Goal: Task Accomplishment & Management: Manage account settings

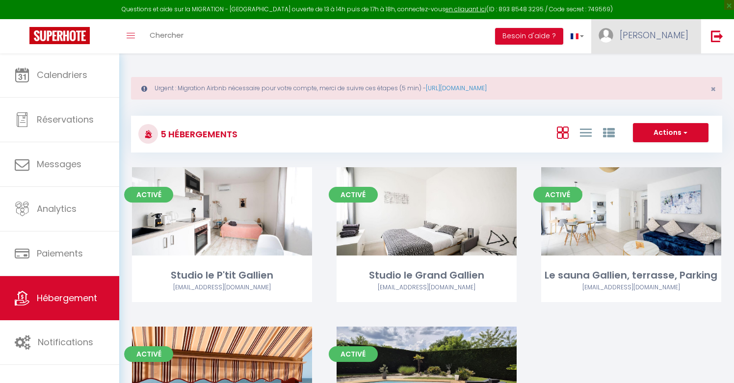
click at [661, 34] on link "[PERSON_NAME]" at bounding box center [645, 36] width 109 height 34
click at [655, 68] on link "Paramètres" at bounding box center [661, 68] width 73 height 17
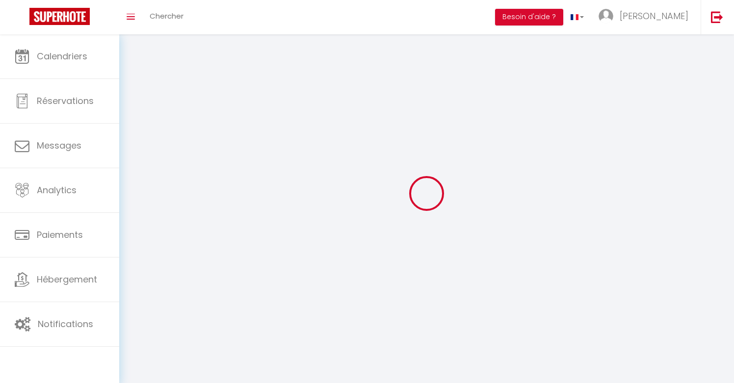
select select
type input "[PERSON_NAME]"
type input "carrera"
type input "0616570264"
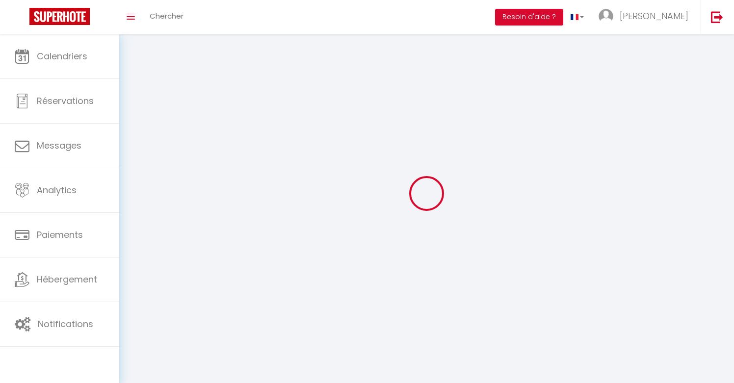
type input "[STREET_ADDRESS][PERSON_NAME]"
type input "33320"
type input "eysines"
type input "Ncs6c3dphRe7OuGwNq61uP1Nz"
type input "mofr8KbccJ7xwIvGNtE2EHzH9"
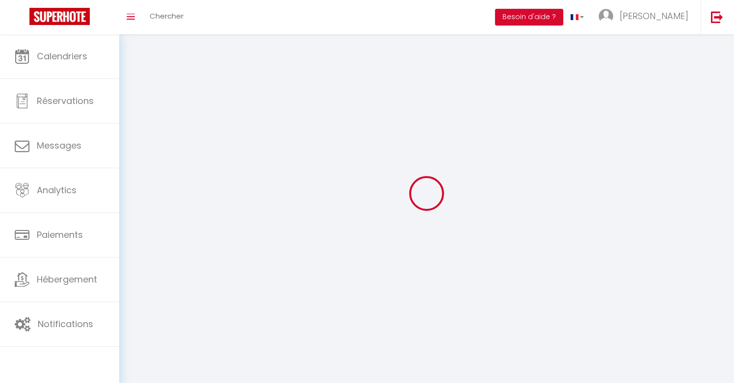
type input "Ncs6c3dphRe7OuGwNq61uP1Nz"
type input "mofr8KbccJ7xwIvGNtE2EHzH9"
type input "[URL][DOMAIN_NAME]"
select select "28"
select select "fr"
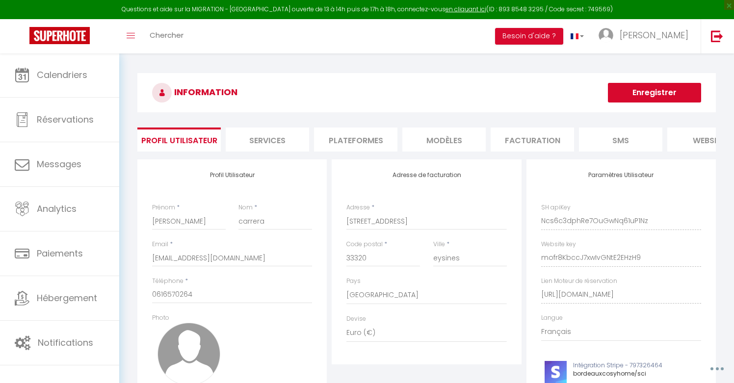
click at [357, 138] on li "Plateformes" at bounding box center [355, 140] width 83 height 24
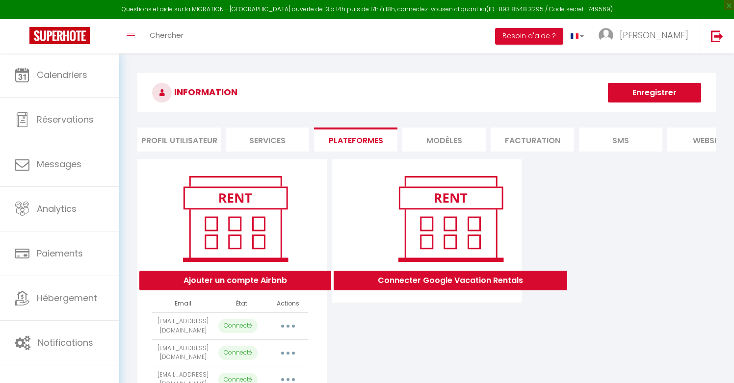
click at [292, 326] on button "button" at bounding box center [287, 326] width 27 height 16
click at [267, 379] on link "Reconnecter le compte" at bounding box center [244, 383] width 108 height 17
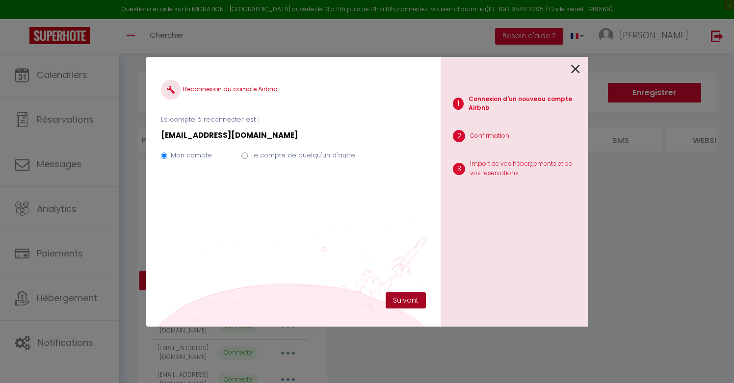
click at [405, 301] on button "Suivant" at bounding box center [406, 300] width 40 height 17
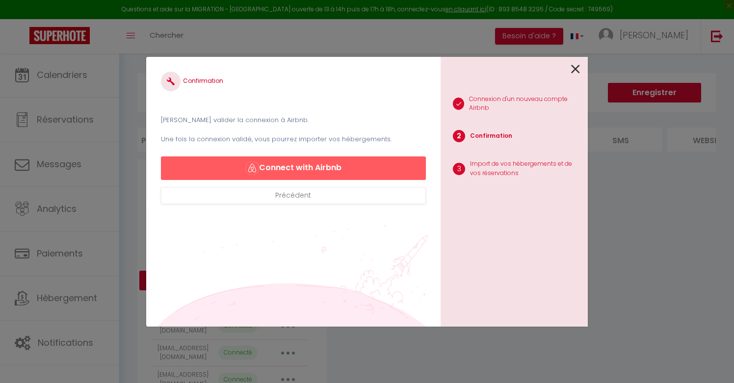
click at [342, 167] on button "Connect with Airbnb" at bounding box center [293, 169] width 265 height 24
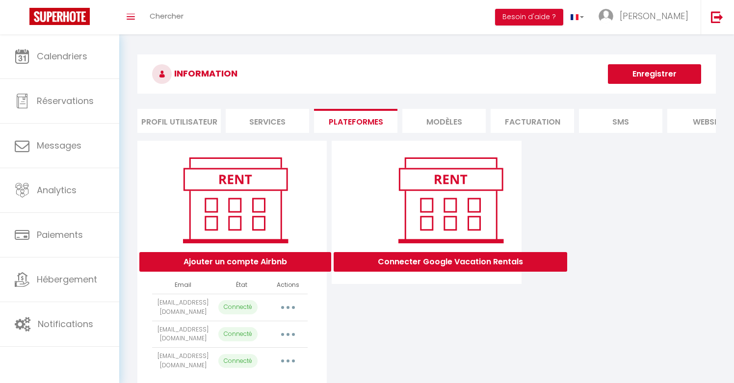
select select "69622"
select select "68613"
